Goal: Information Seeking & Learning: Find specific fact

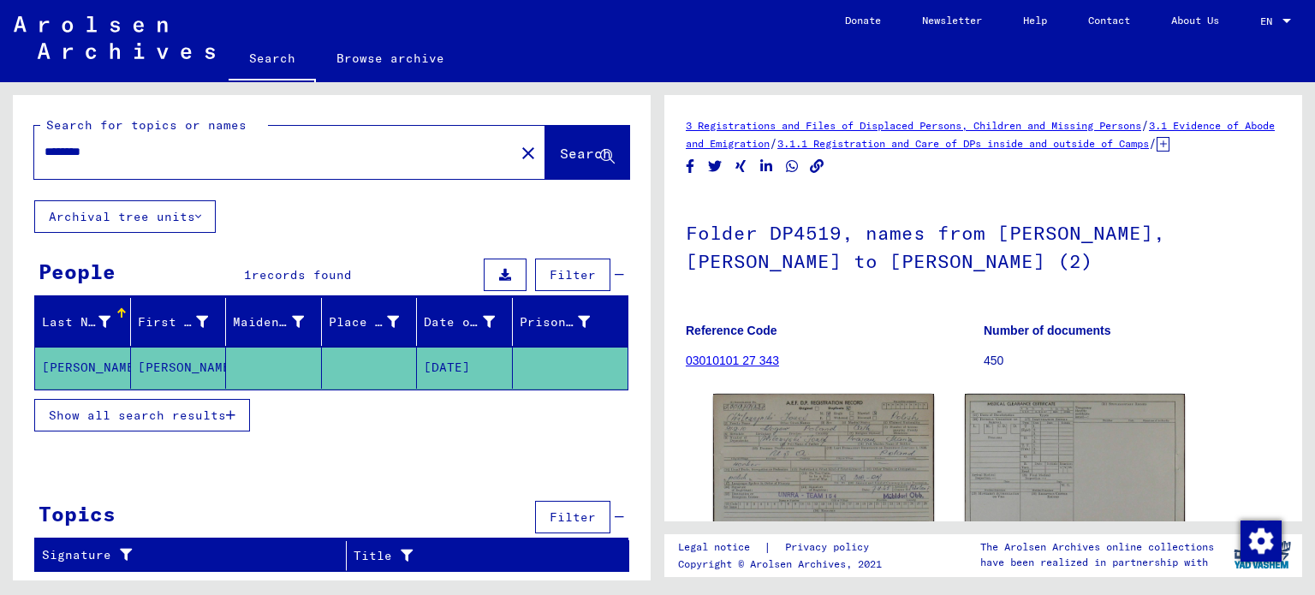
drag, startPoint x: 130, startPoint y: 156, endPoint x: 0, endPoint y: 140, distance: 131.0
click at [0, 140] on div "Search for topics or names ******** close Search Archival tree units People 1 r…" at bounding box center [328, 331] width 657 height 498
click at [568, 150] on span "Search" at bounding box center [585, 153] width 51 height 17
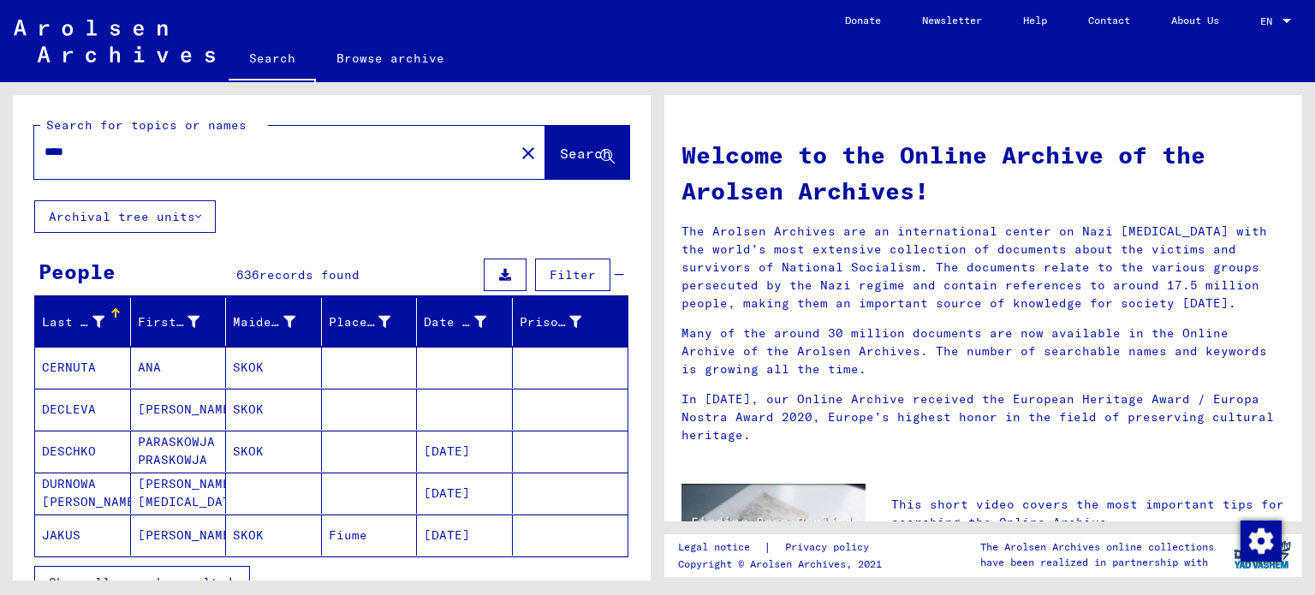
click at [94, 153] on input "****" at bounding box center [269, 152] width 449 height 18
type input "**********"
click at [560, 158] on span "Search" at bounding box center [585, 153] width 51 height 17
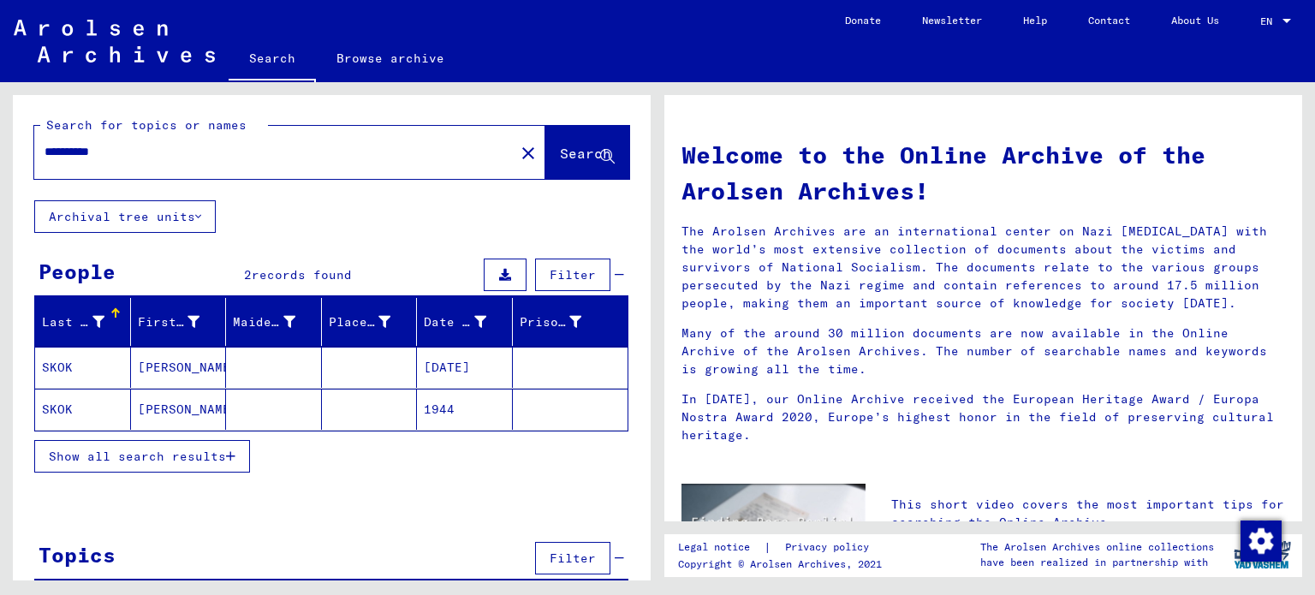
click at [65, 366] on mat-cell "SKOK" at bounding box center [83, 367] width 96 height 41
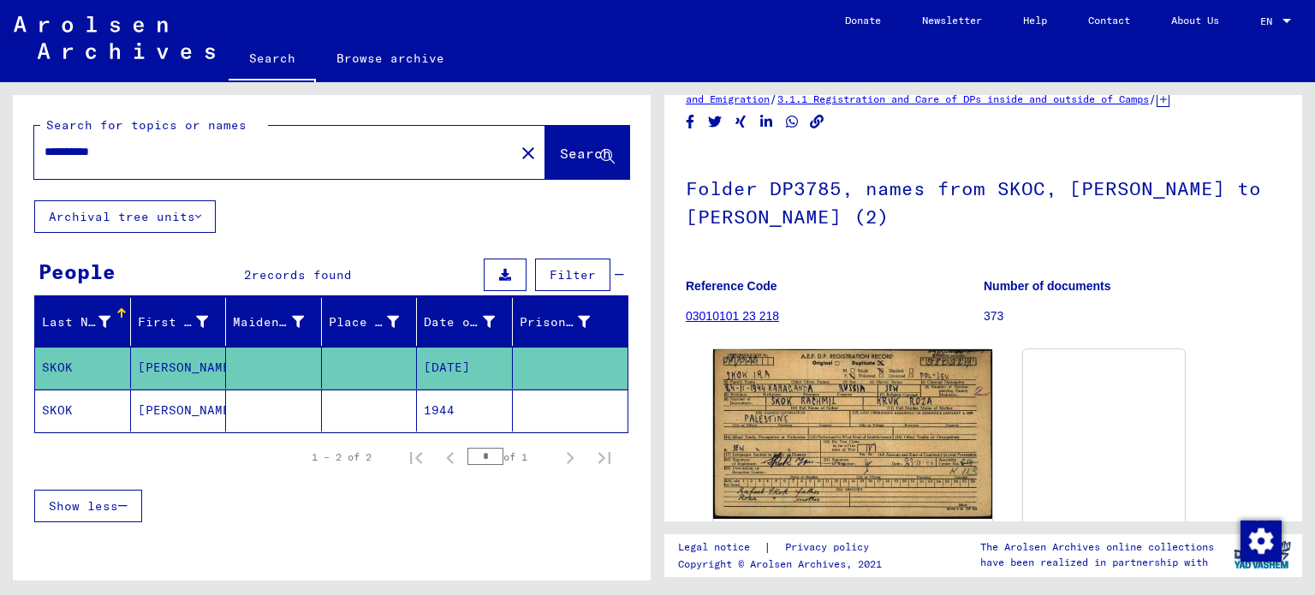
scroll to position [86, 0]
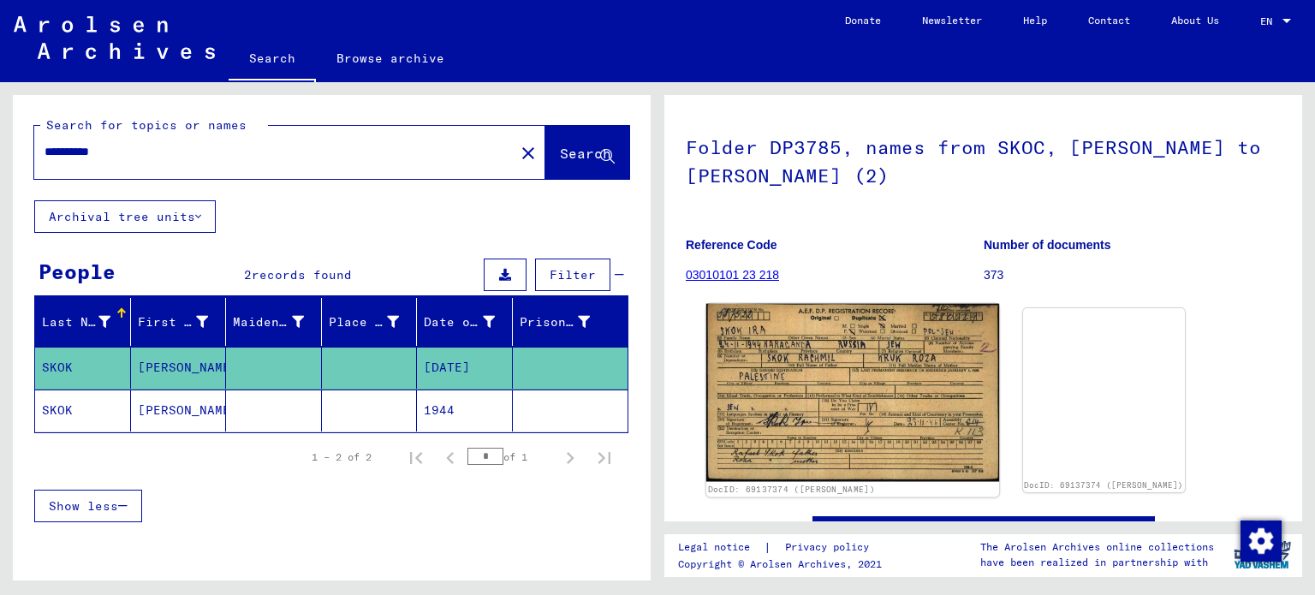
click at [788, 394] on img at bounding box center [852, 393] width 293 height 178
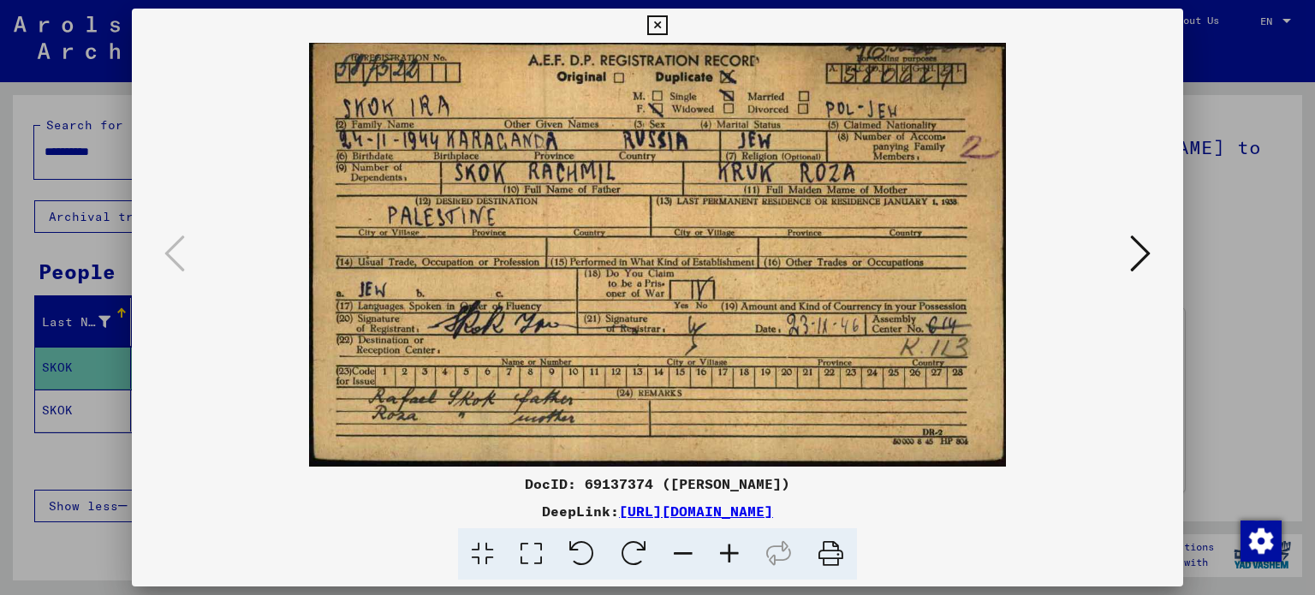
click at [827, 561] on icon at bounding box center [831, 554] width 52 height 52
click at [1140, 261] on icon at bounding box center [1140, 253] width 21 height 41
drag, startPoint x: 830, startPoint y: 554, endPoint x: 349, endPoint y: 521, distance: 482.2
click at [831, 554] on icon at bounding box center [831, 554] width 52 height 52
click at [658, 25] on icon at bounding box center [657, 25] width 20 height 21
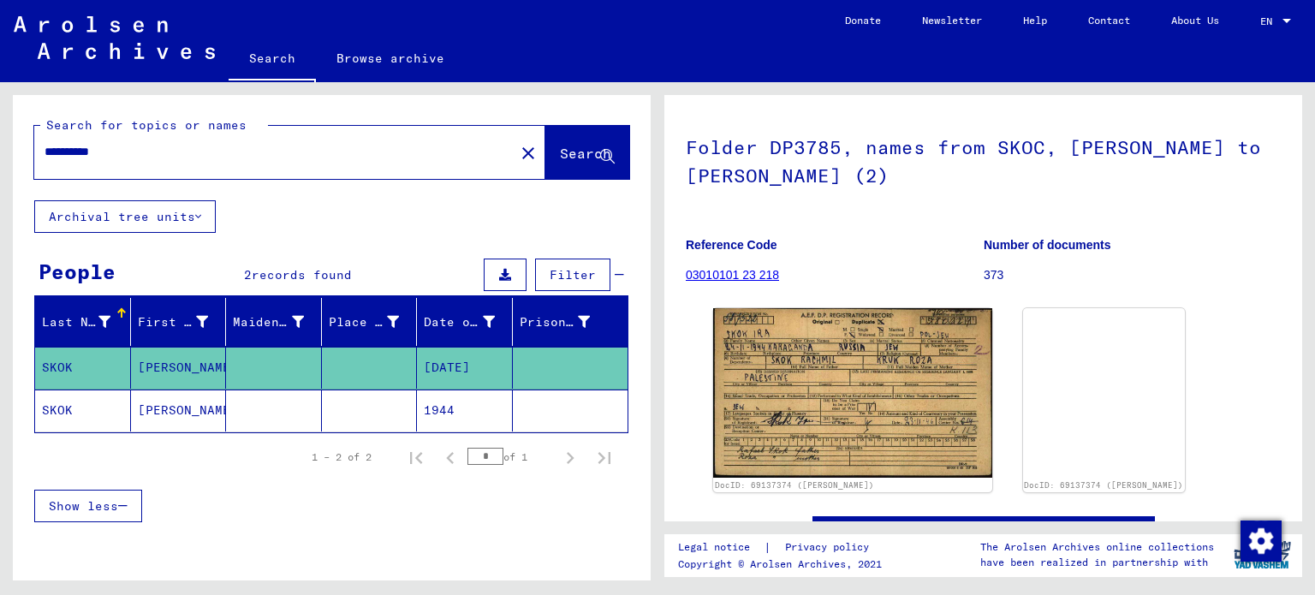
click at [57, 410] on mat-cell "SKOK" at bounding box center [83, 410] width 96 height 42
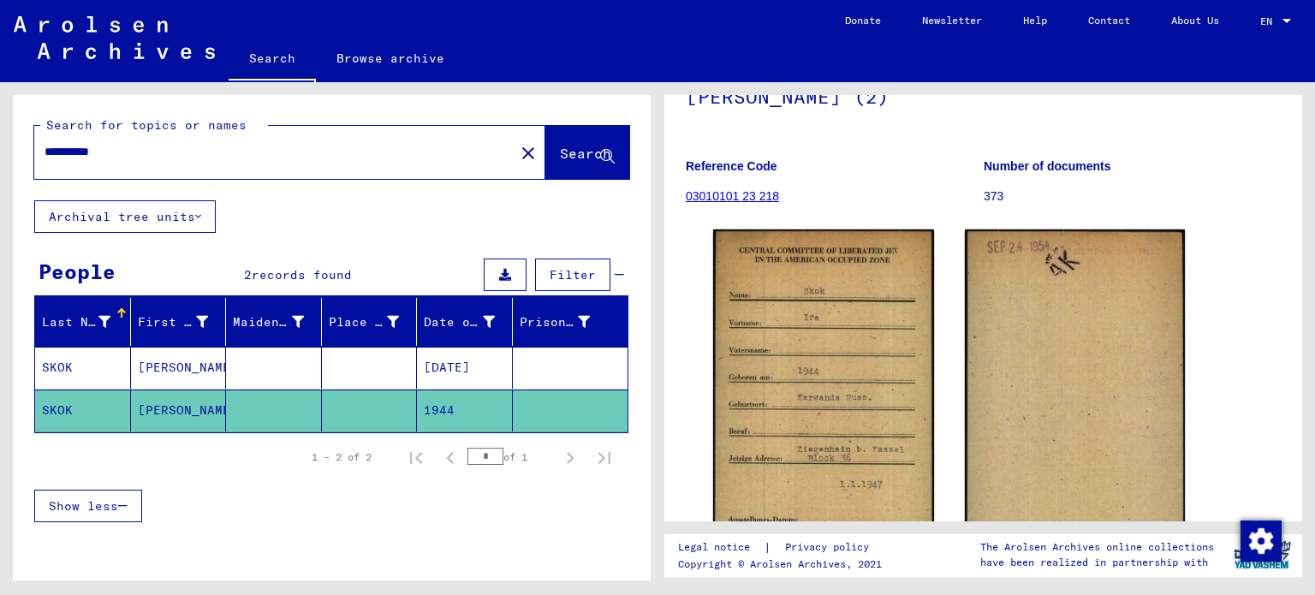
scroll to position [257, 0]
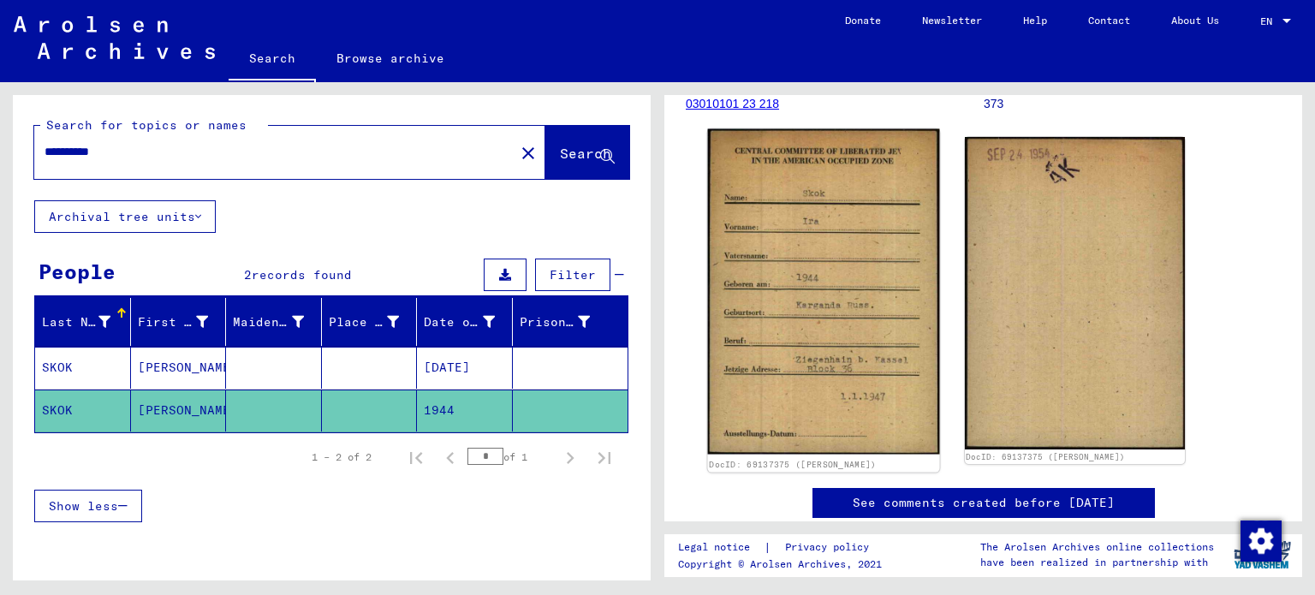
click at [825, 321] on img at bounding box center [823, 291] width 231 height 325
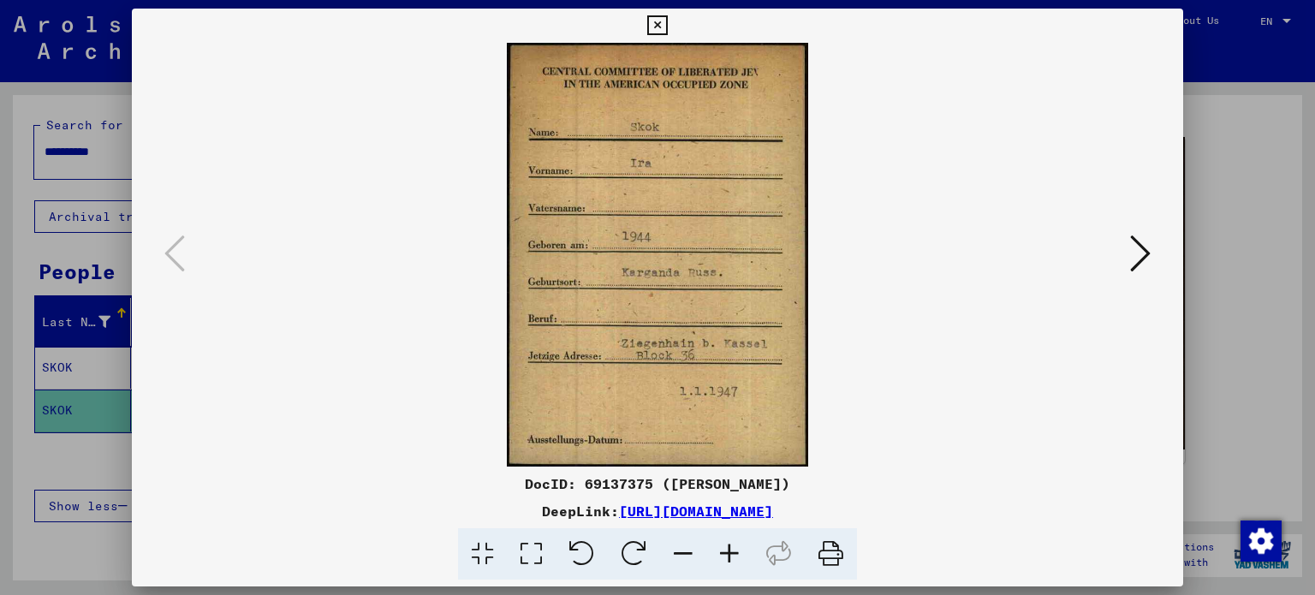
click at [729, 554] on icon at bounding box center [729, 554] width 46 height 52
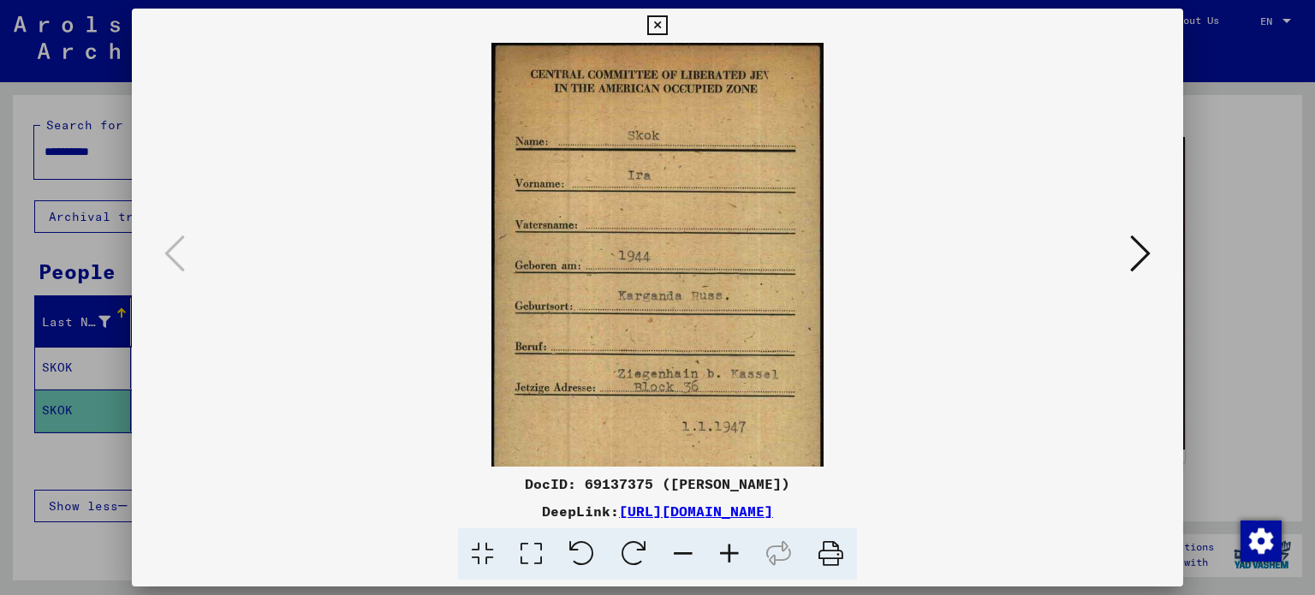
click at [729, 554] on icon at bounding box center [729, 554] width 46 height 52
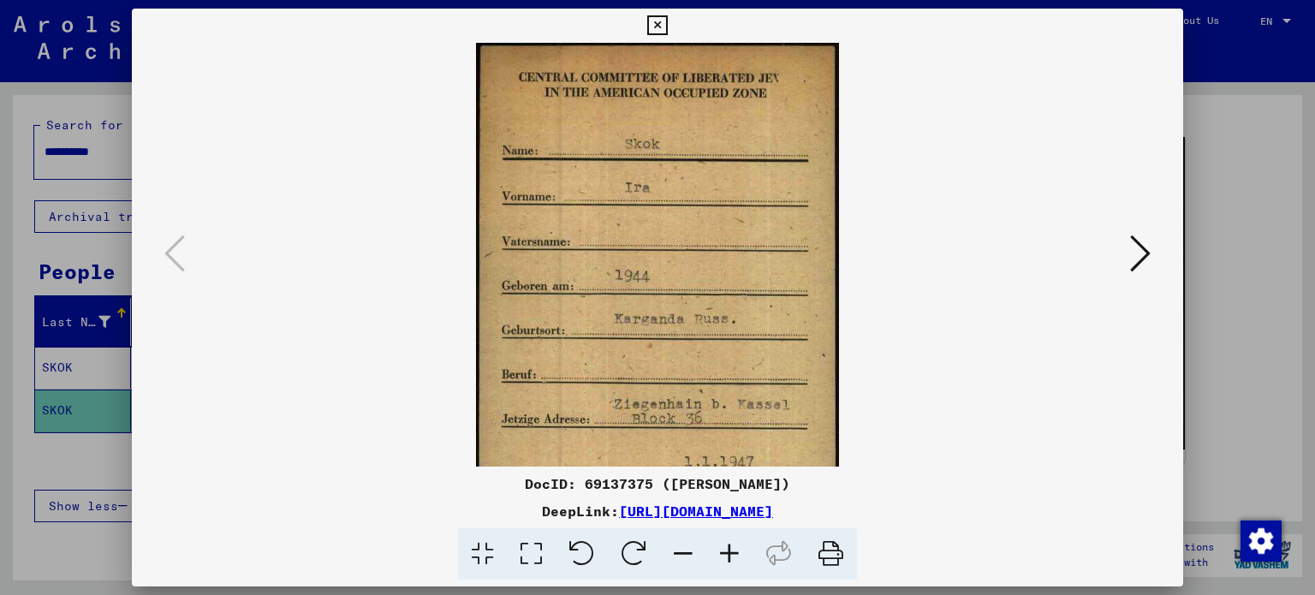
click at [835, 557] on icon at bounding box center [831, 554] width 52 height 52
click at [1144, 263] on icon at bounding box center [1140, 253] width 21 height 41
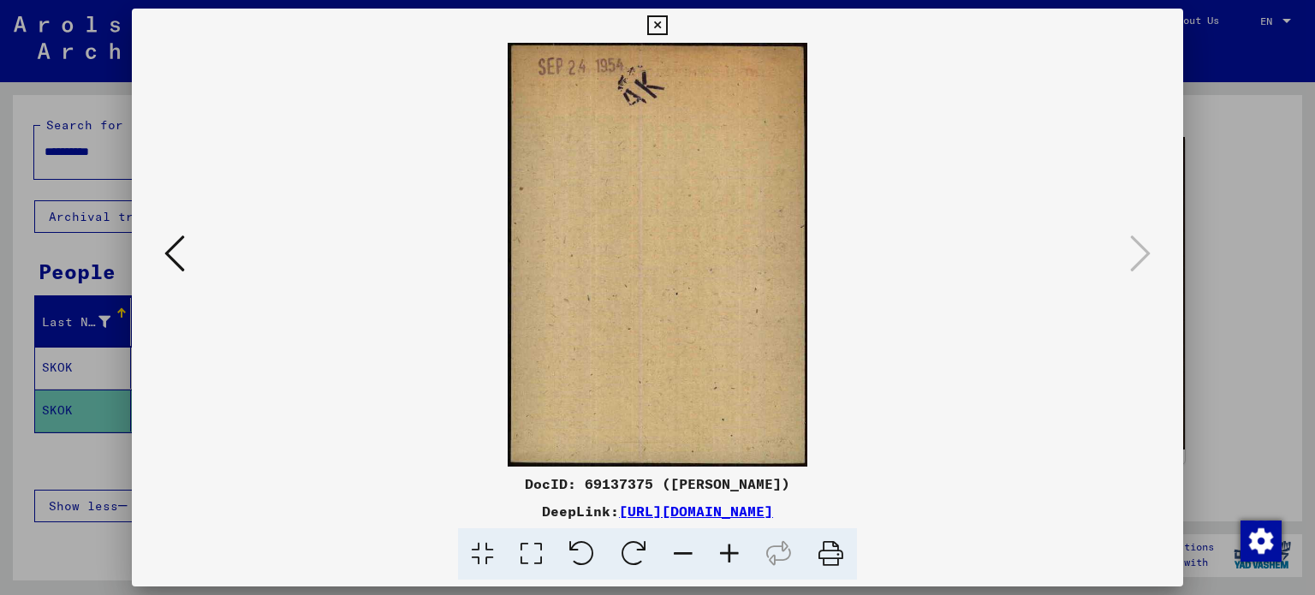
drag, startPoint x: 828, startPoint y: 556, endPoint x: 329, endPoint y: 514, distance: 500.7
click at [829, 556] on icon at bounding box center [831, 554] width 52 height 52
click at [165, 257] on icon at bounding box center [174, 253] width 21 height 41
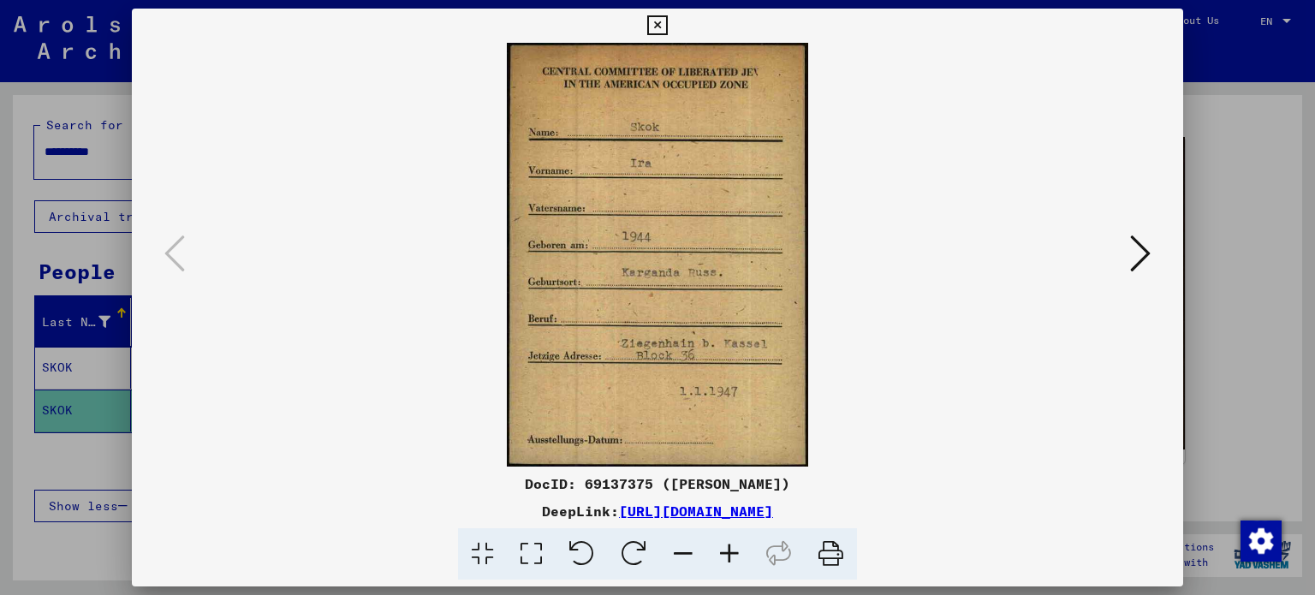
click at [657, 23] on icon at bounding box center [657, 25] width 20 height 21
